Goal: Answer question/provide support

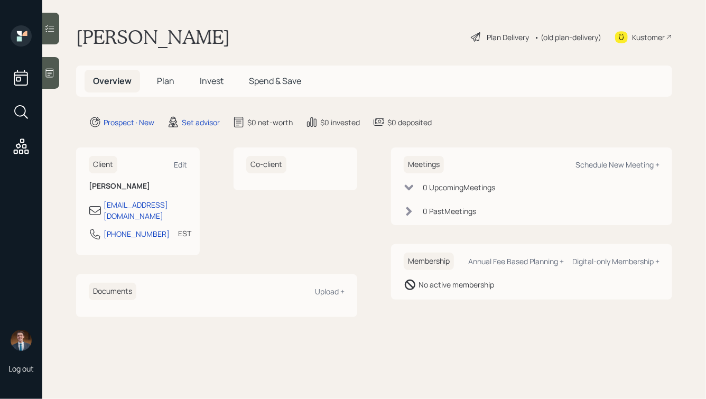
click at [53, 70] on icon at bounding box center [50, 73] width 8 height 9
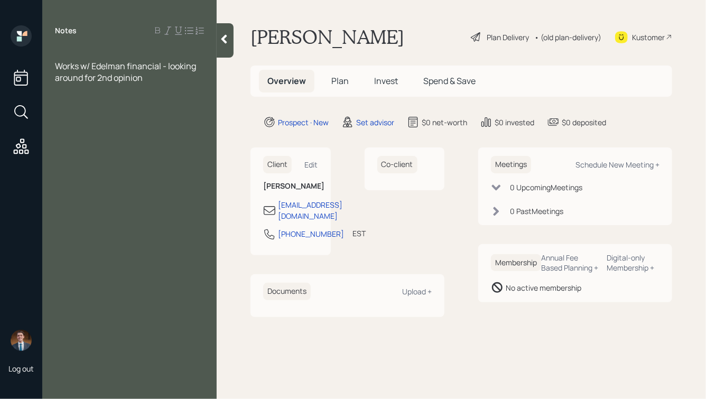
click at [57, 51] on div at bounding box center [129, 55] width 149 height 12
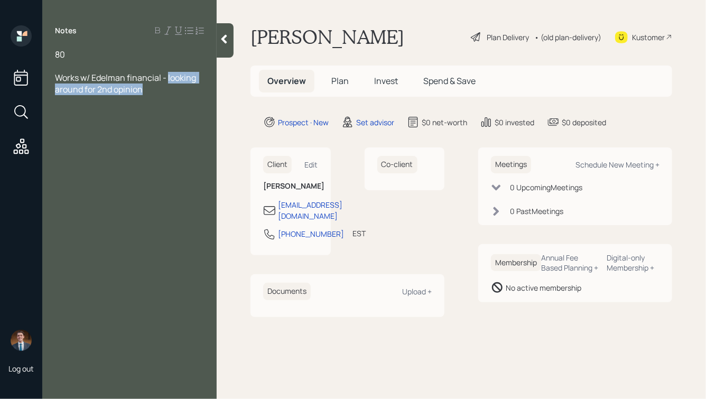
drag, startPoint x: 169, startPoint y: 79, endPoint x: 187, endPoint y: 99, distance: 26.9
click at [186, 99] on div "Notes 80 Works w/ Edelman financial - looking around for 2nd opinion" at bounding box center [129, 205] width 174 height 361
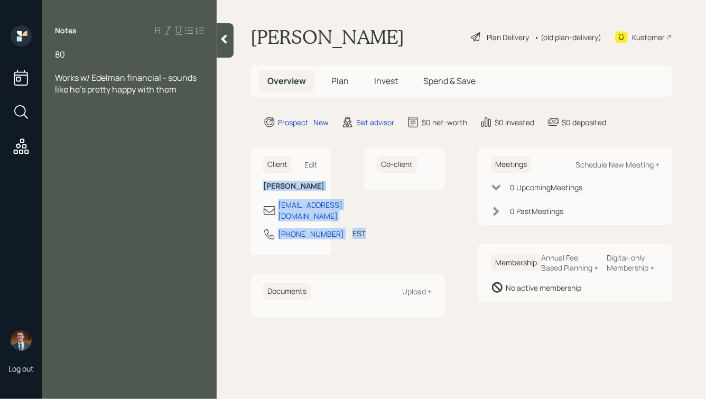
drag, startPoint x: 306, startPoint y: 250, endPoint x: 261, endPoint y: 170, distance: 92.0
click at [261, 171] on div "Client Edit [PERSON_NAME] [EMAIL_ADDRESS][DOMAIN_NAME] [PHONE_NUMBER] EST Curre…" at bounding box center [290, 201] width 80 height 108
click at [263, 181] on div "Client Edit [PERSON_NAME] [EMAIL_ADDRESS][DOMAIN_NAME] [PHONE_NUMBER] EST Curre…" at bounding box center [290, 201] width 80 height 108
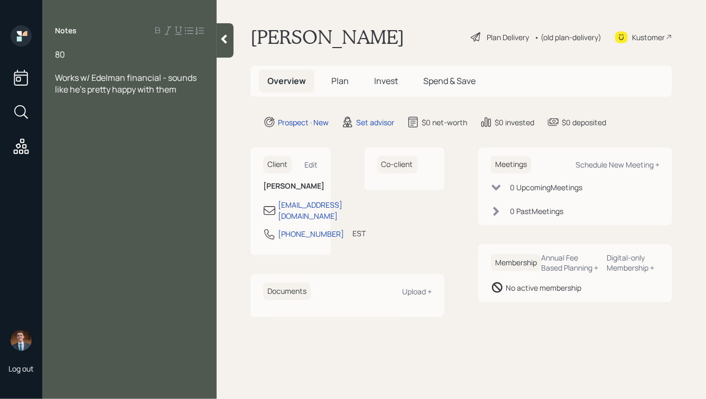
click at [185, 89] on div "Works w/ Edelman financial - sounds like he's pretty happy with them" at bounding box center [129, 83] width 149 height 23
click at [222, 41] on icon at bounding box center [224, 39] width 11 height 11
